Goal: Navigation & Orientation: Go to known website

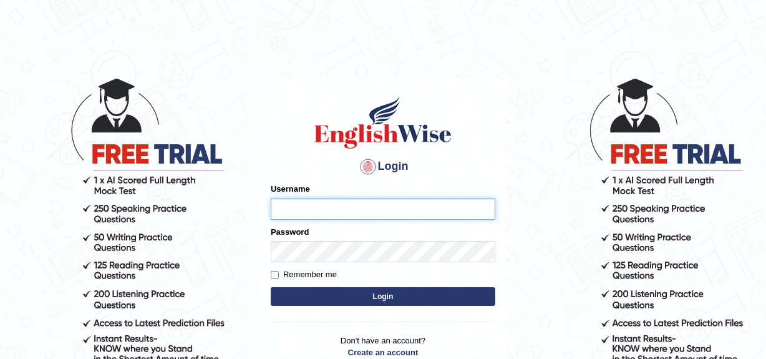
type input "YulyH"
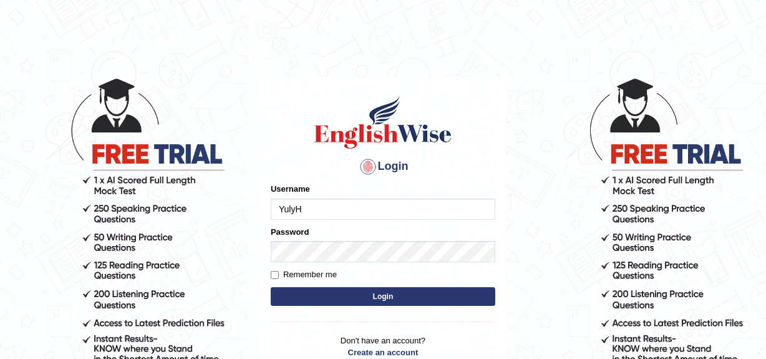
click at [361, 290] on button "Login" at bounding box center [383, 296] width 224 height 19
